Goal: Information Seeking & Learning: Learn about a topic

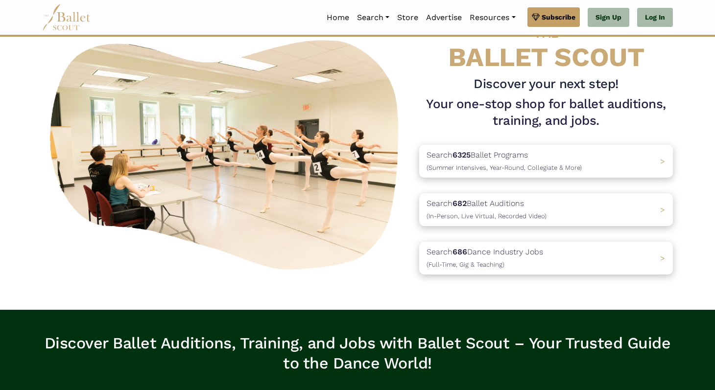
scroll to position [50, 0]
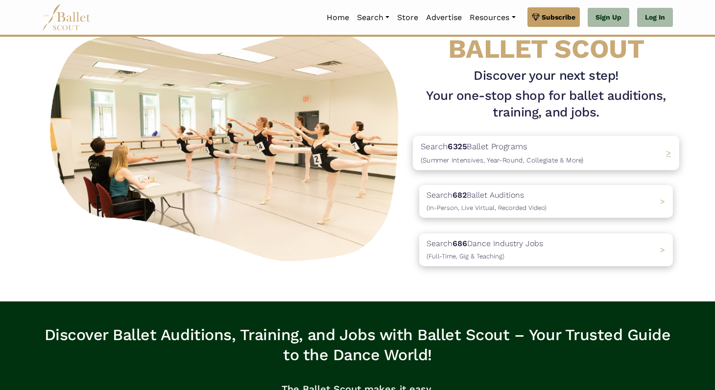
click at [451, 160] on span "(Summer Intensives, Year-Round, Collegiate & More)" at bounding box center [501, 160] width 163 height 8
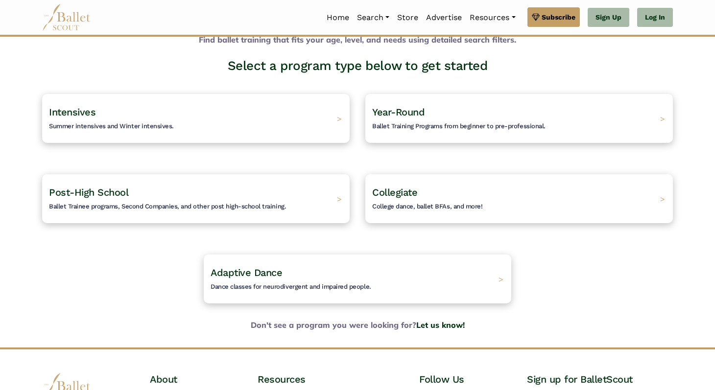
scroll to position [51, 0]
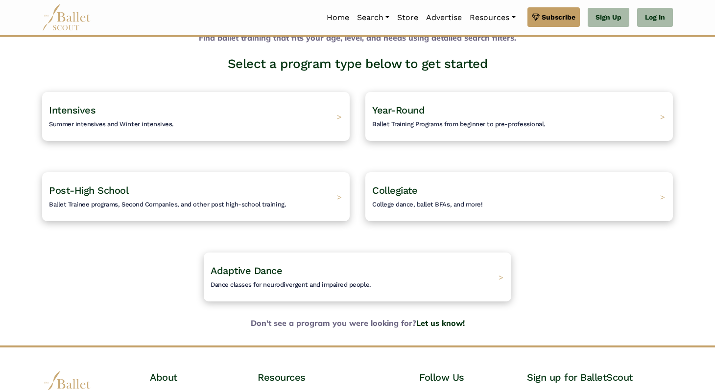
click at [277, 105] on div "Intensives Summer intensives and Winter intensives. >" at bounding box center [195, 116] width 307 height 49
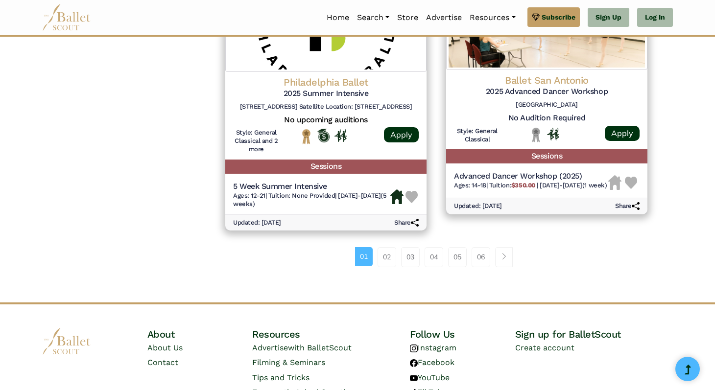
scroll to position [1340, 0]
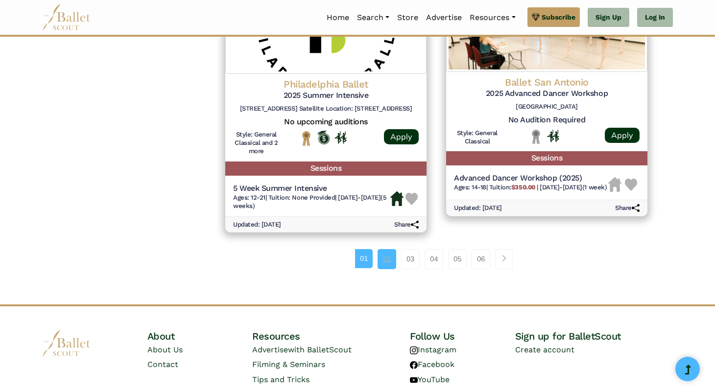
click at [378, 259] on link "02" at bounding box center [386, 259] width 19 height 20
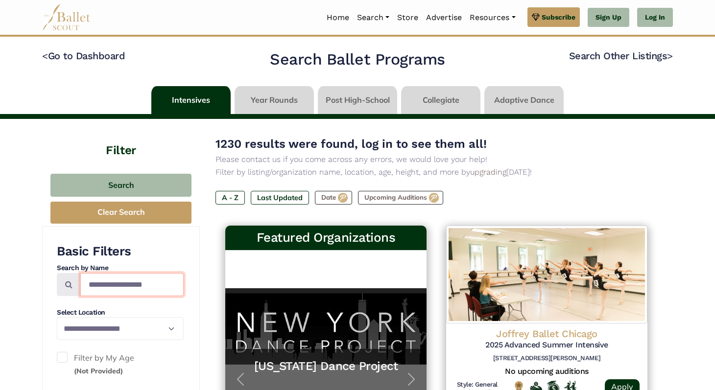
click at [115, 287] on input "Search by names..." at bounding box center [131, 284] width 103 height 23
type input "**********"
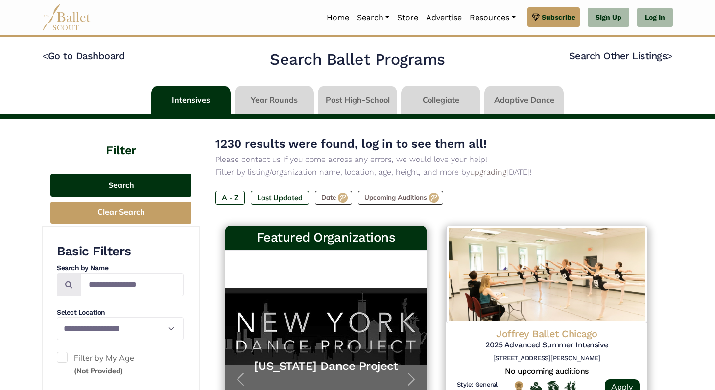
click at [71, 191] on button "Search" at bounding box center [120, 185] width 141 height 23
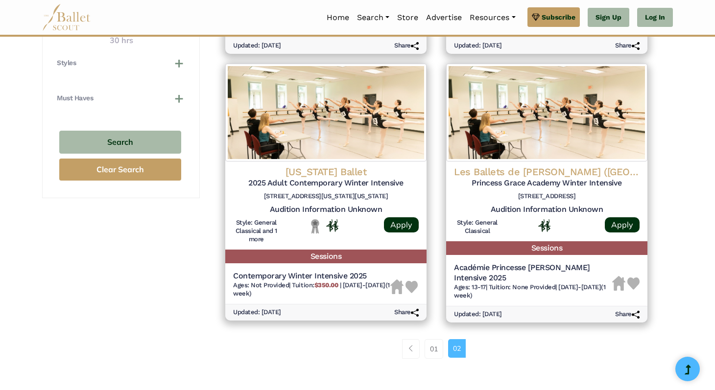
scroll to position [679, 0]
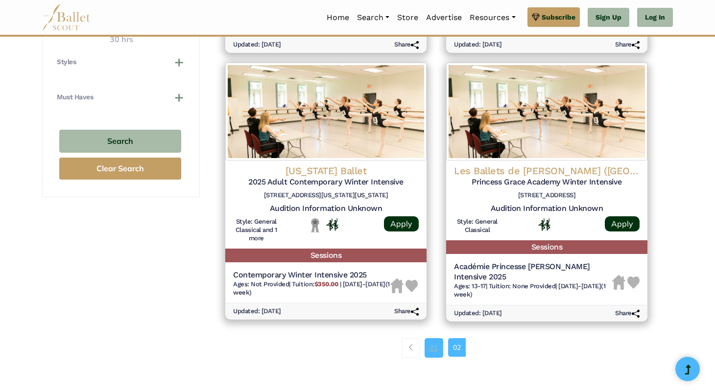
click at [439, 358] on link "01" at bounding box center [433, 348] width 19 height 20
click at [455, 357] on link "02" at bounding box center [457, 347] width 18 height 19
click at [436, 358] on link "01" at bounding box center [433, 348] width 19 height 20
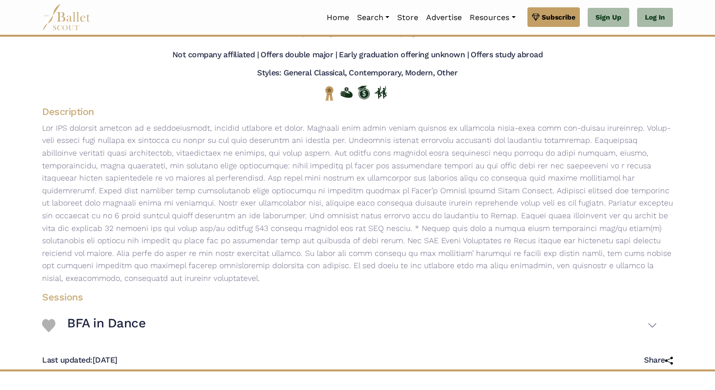
scroll to position [217, 0]
